Goal: Task Accomplishment & Management: Manage account settings

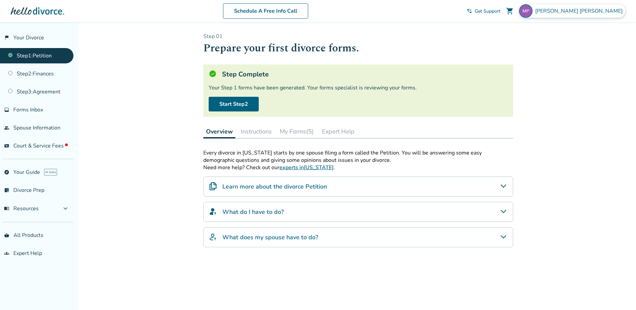
click at [592, 12] on span "[PERSON_NAME]" at bounding box center [580, 10] width 90 height 7
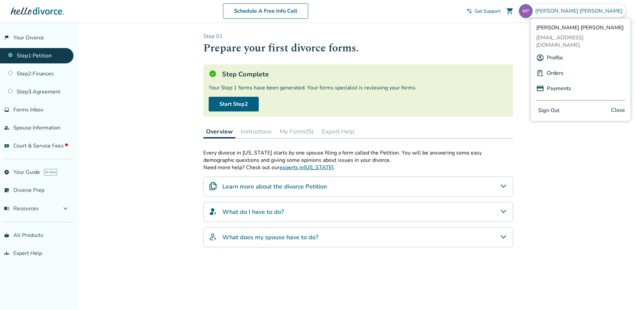
click at [553, 106] on button "Sign Out" at bounding box center [548, 111] width 25 height 10
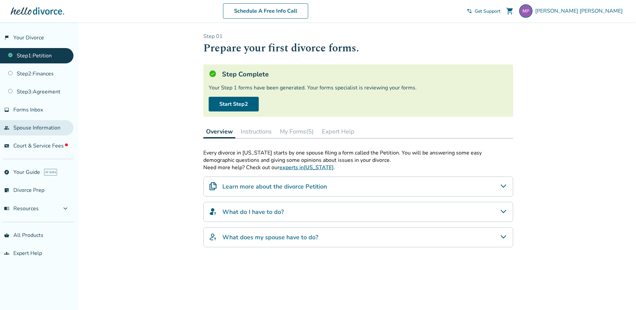
click at [40, 129] on link "people Spouse Information" at bounding box center [36, 127] width 73 height 15
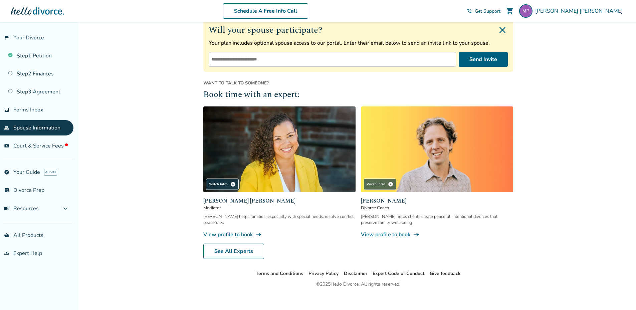
scroll to position [113, 0]
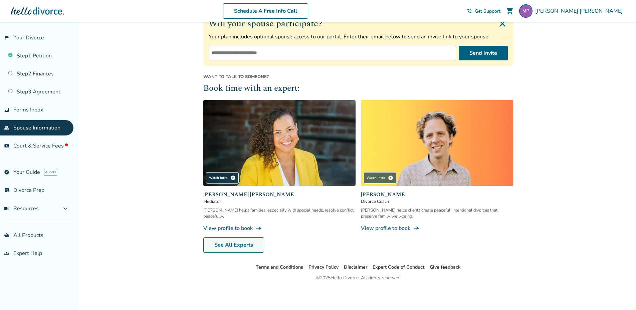
click at [233, 245] on link "See All Experts" at bounding box center [233, 244] width 61 height 15
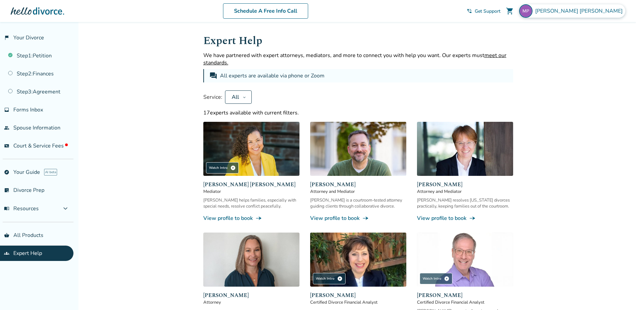
click at [589, 13] on span "[PERSON_NAME]" at bounding box center [580, 10] width 90 height 7
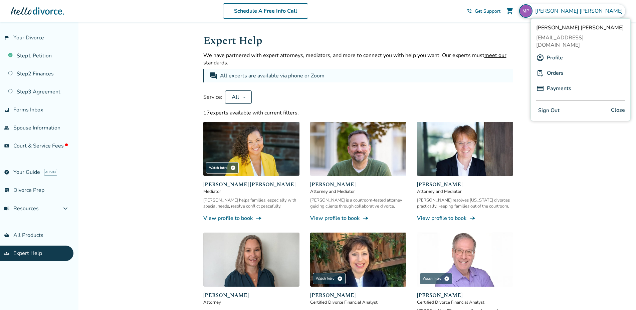
click at [548, 106] on button "Sign Out" at bounding box center [548, 111] width 25 height 10
